Goal: Navigation & Orientation: Find specific page/section

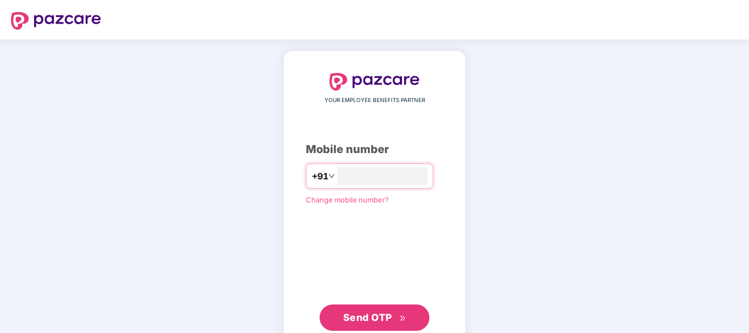
type input "**********"
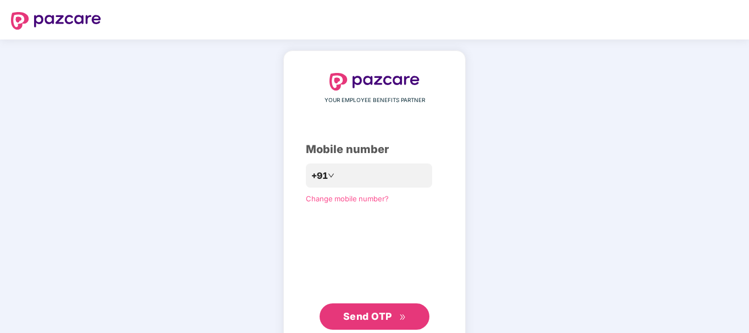
click at [384, 326] on button "Send OTP" at bounding box center [375, 317] width 110 height 26
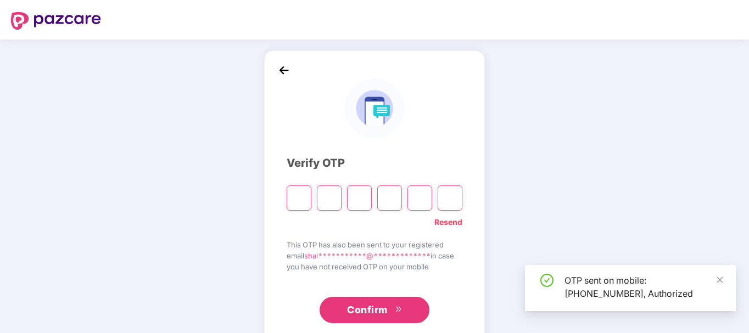
type input "*"
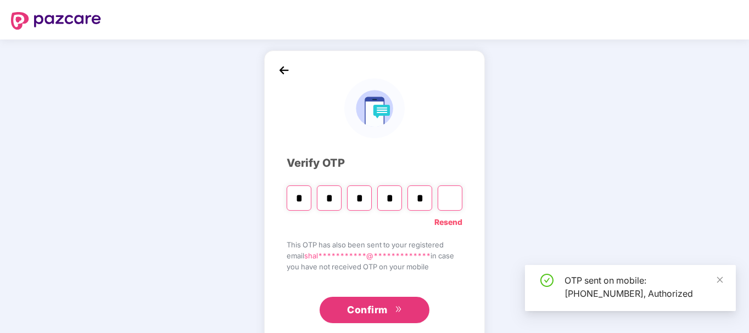
type input "*"
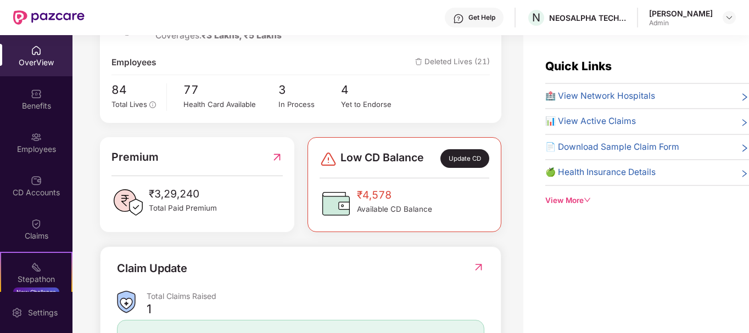
scroll to position [190, 0]
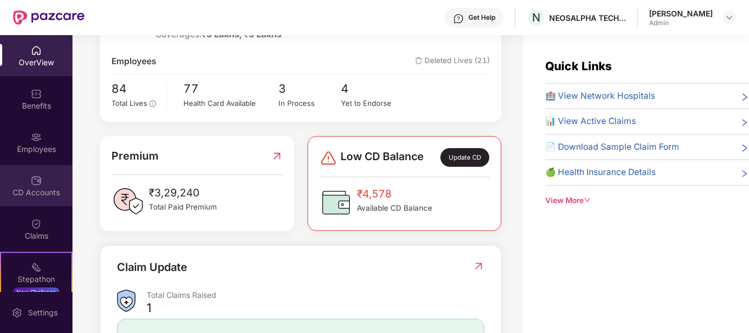
click at [50, 175] on div "CD Accounts" at bounding box center [36, 185] width 73 height 41
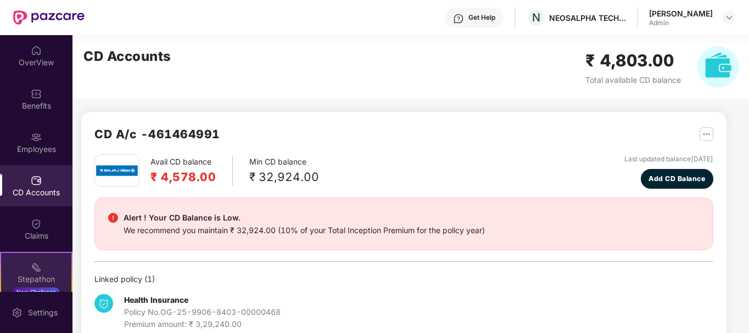
scroll to position [90, 0]
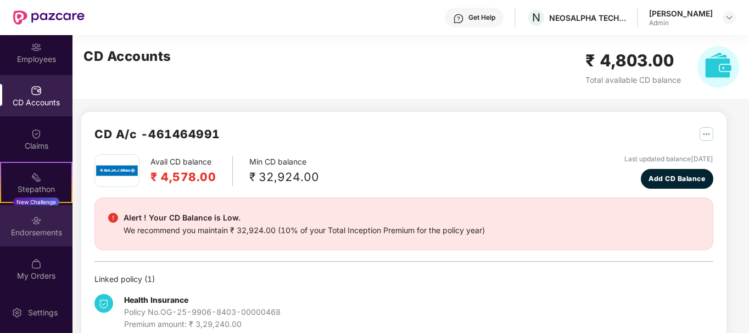
click at [20, 224] on div "Endorsements" at bounding box center [36, 225] width 73 height 41
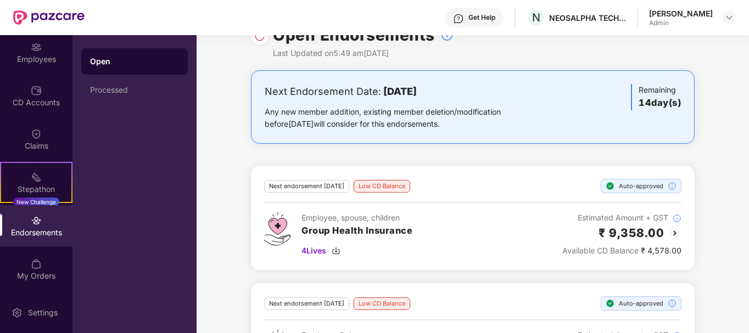
scroll to position [93, 0]
